Goal: Information Seeking & Learning: Learn about a topic

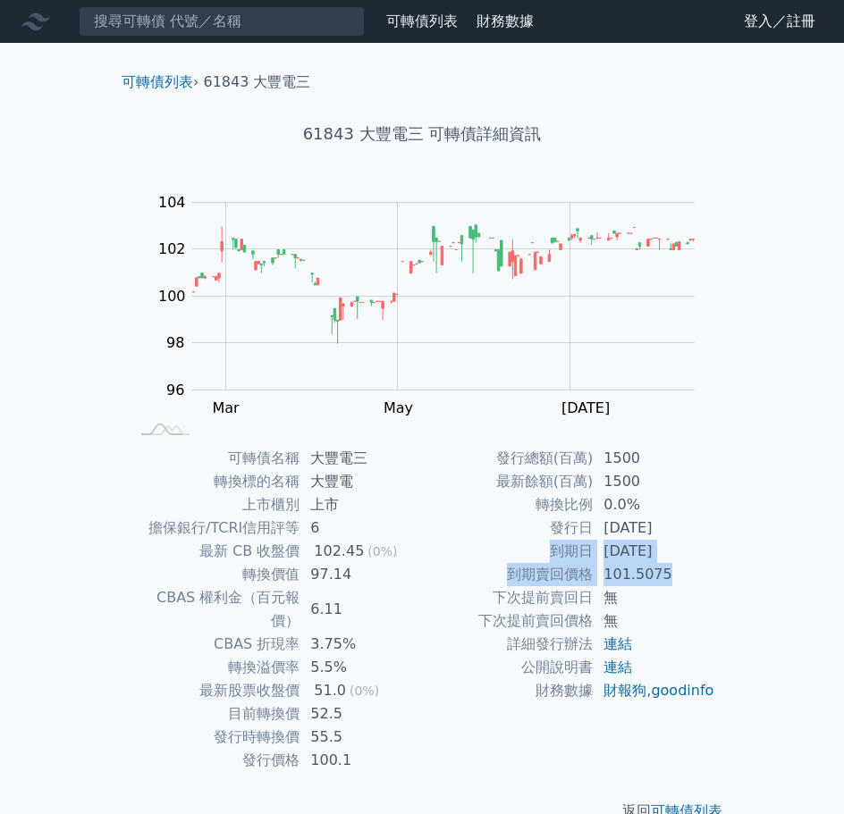
drag, startPoint x: 661, startPoint y: 576, endPoint x: 551, endPoint y: 558, distance: 112.4
click at [551, 558] on tbody "發行總額(百萬) 1500 最新餘額(百萬) 1500 轉換比例 0.0% 發行日 2024-03-06 到期日 2027-03-06 到期賣回價格 101.…" at bounding box center [568, 575] width 293 height 256
click at [585, 559] on td "到期日" at bounding box center [507, 551] width 171 height 23
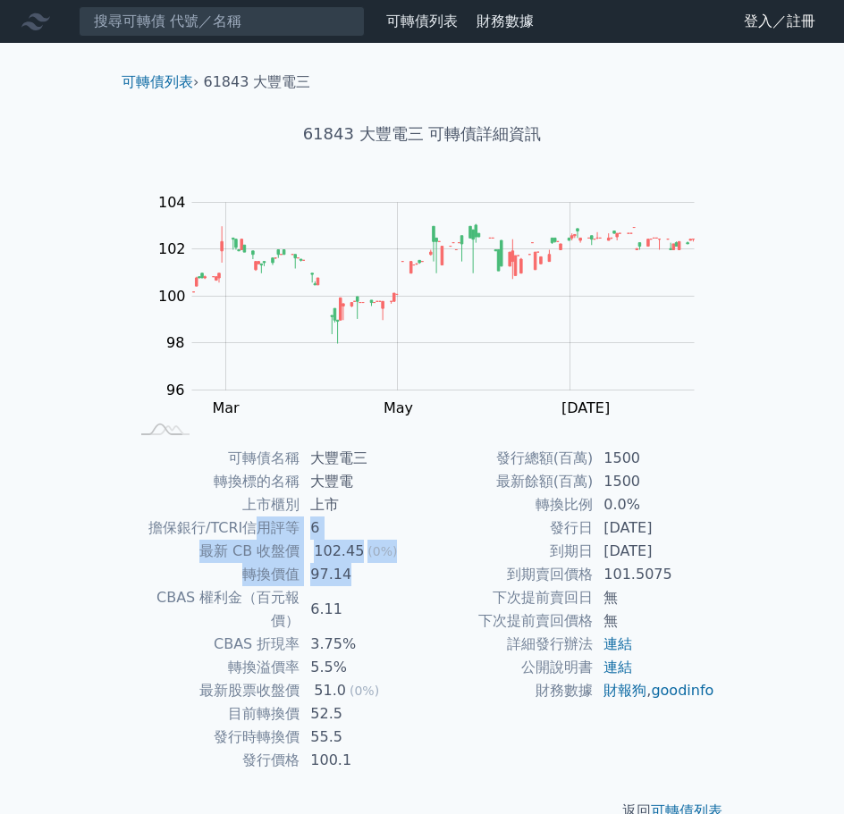
drag, startPoint x: 263, startPoint y: 526, endPoint x: 383, endPoint y: 568, distance: 126.9
click at [383, 568] on tbody "可轉債名稱 大豐電三 轉換標的名稱 大豐電 上市櫃別 上市 擔保銀行/TCRI信用評等 6 最新 CB 收盤價 102.45 (0%) 轉換價值 97.14 …" at bounding box center [275, 609] width 293 height 325
click at [383, 568] on td "97.14" at bounding box center [360, 574] width 122 height 23
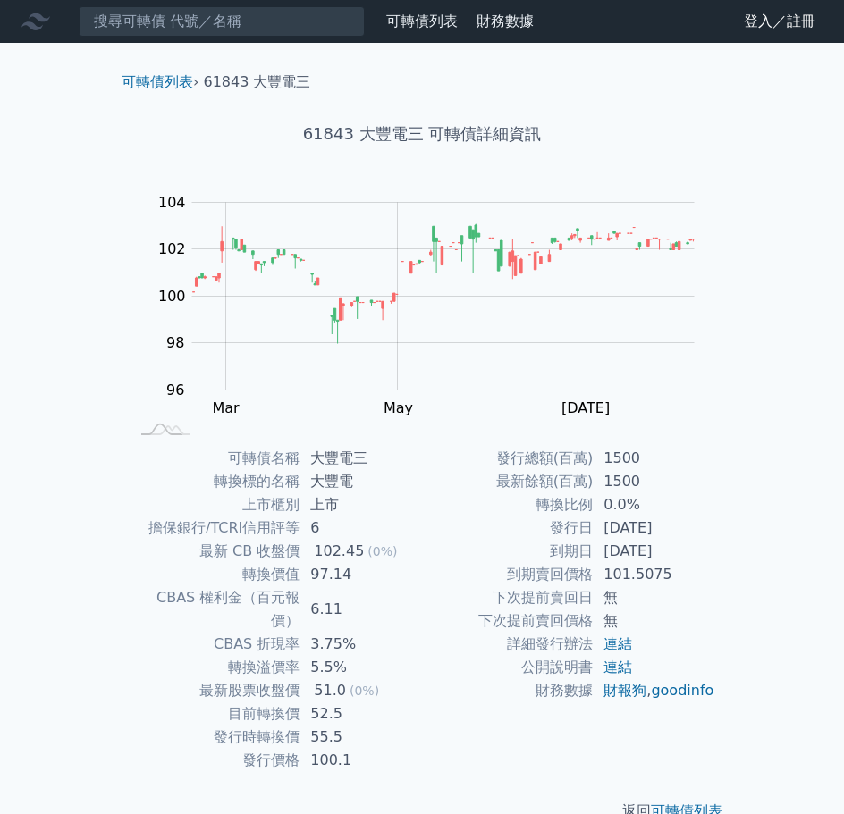
click at [383, 568] on td "97.14" at bounding box center [360, 574] width 122 height 23
click at [412, 595] on td "6.11" at bounding box center [360, 609] width 122 height 46
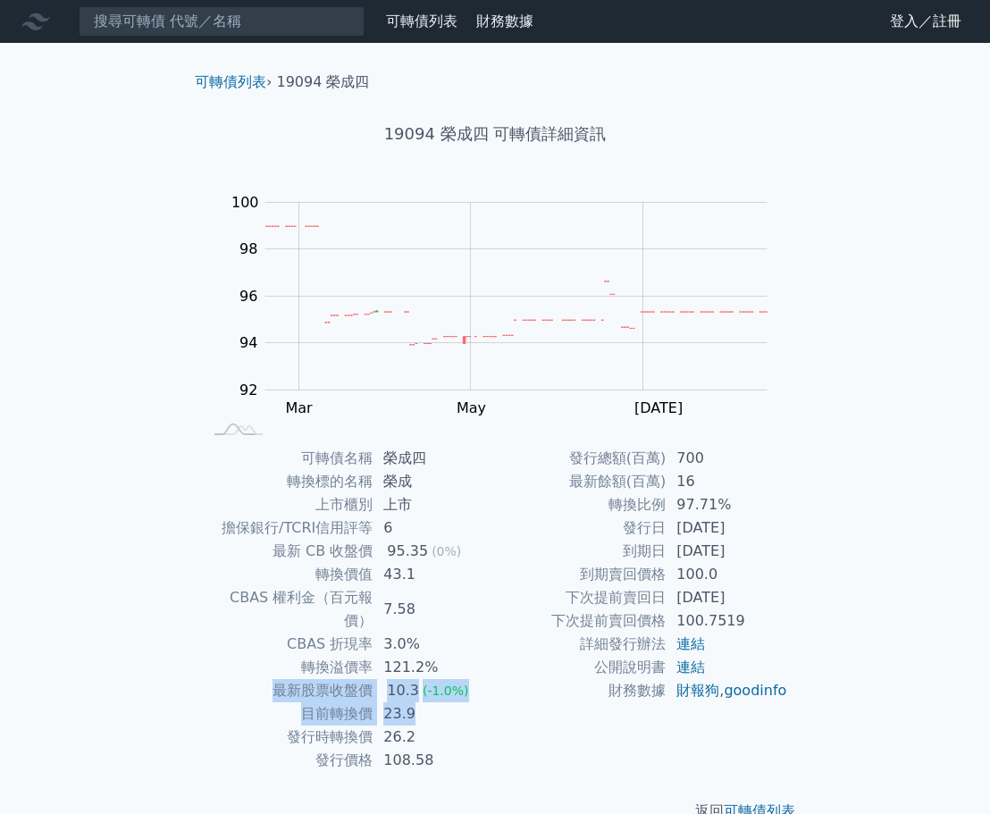
drag, startPoint x: 419, startPoint y: 696, endPoint x: 263, endPoint y: 664, distance: 159.7
click at [263, 664] on tbody "可轉債名稱 榮成四 轉換標的名稱 榮成 上市櫃別 上市 擔保銀行/TCRI信用評等 6 最新 CB 收盤價 95.35 (0%) 轉換價值 43.1 CBAS…" at bounding box center [348, 609] width 293 height 325
click at [516, 521] on td "發行日" at bounding box center [580, 528] width 171 height 23
drag, startPoint x: 739, startPoint y: 550, endPoint x: 635, endPoint y: 549, distance: 103.7
click at [635, 549] on tr "到期日 2026-12-20" at bounding box center [641, 551] width 293 height 23
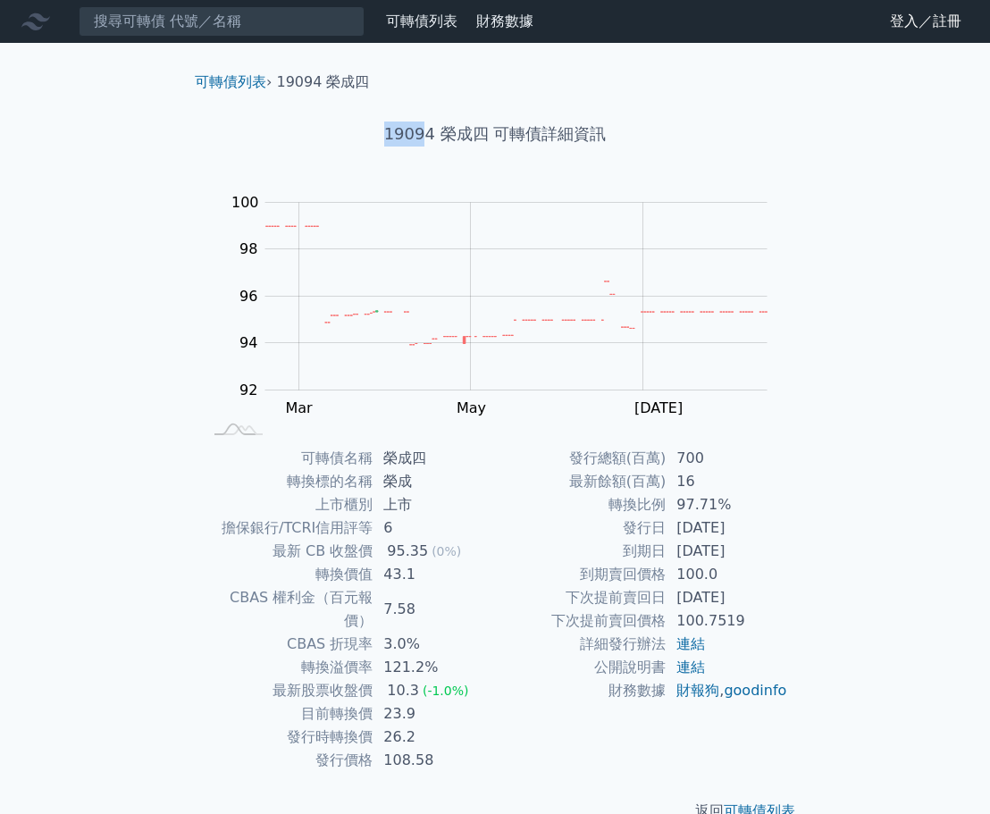
drag, startPoint x: 425, startPoint y: 131, endPoint x: 387, endPoint y: 134, distance: 37.6
click at [387, 134] on h1 "19094 榮成四 可轉債詳細資訊" at bounding box center [495, 134] width 629 height 25
copy h1 "1909"
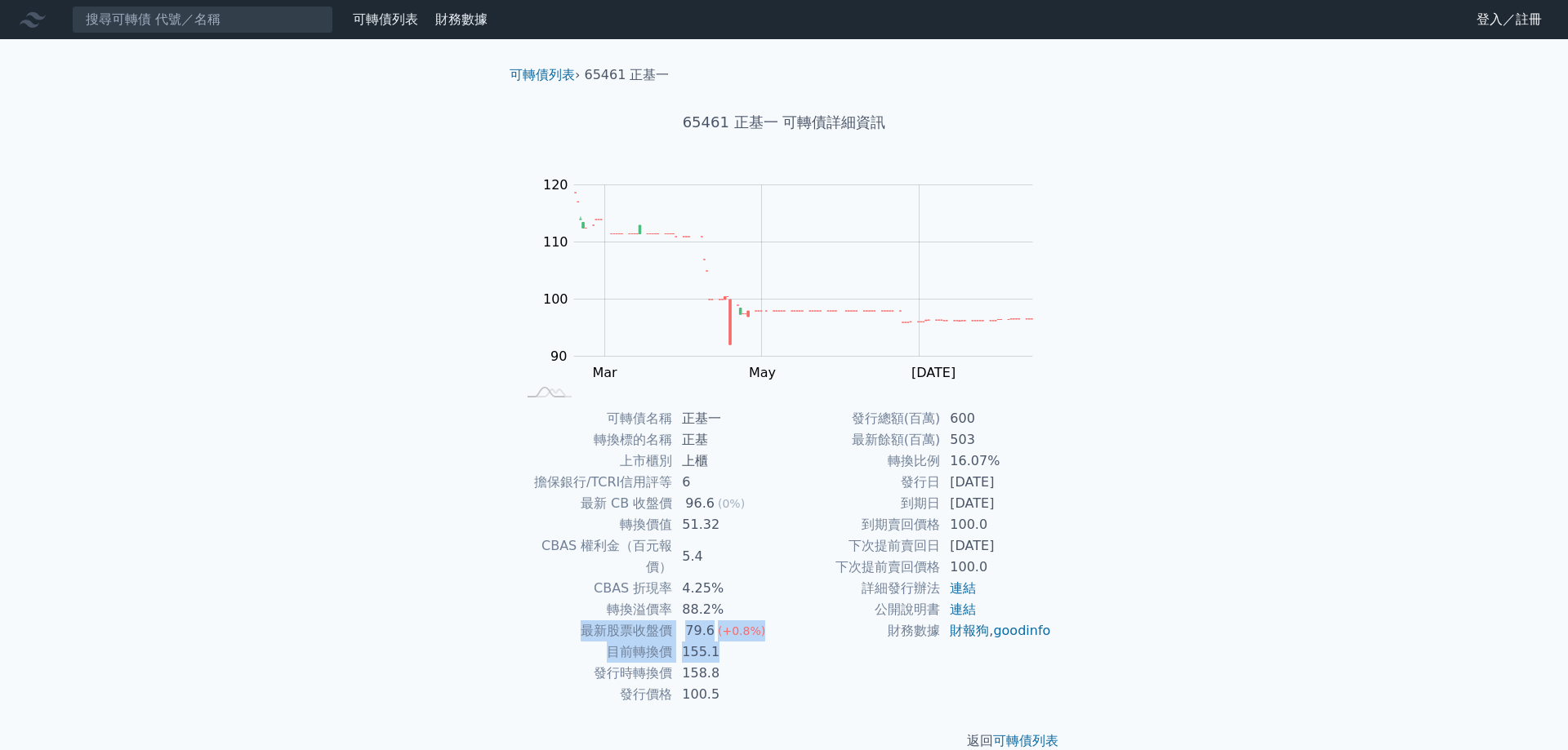
drag, startPoint x: 573, startPoint y: 629, endPoint x: 553, endPoint y: 603, distance: 32.8
click at [553, 603] on tbody "可轉債名稱 正基一 轉換標的名稱 正基 上市櫃別 上櫃 擔保銀行/TCRI信用評等 6 最新 CB 收盤價 96.6 (0%) 轉換價值 51.32 CBAS…" at bounding box center [650, 556] width 268 height 297
